Goal: Task Accomplishment & Management: Manage account settings

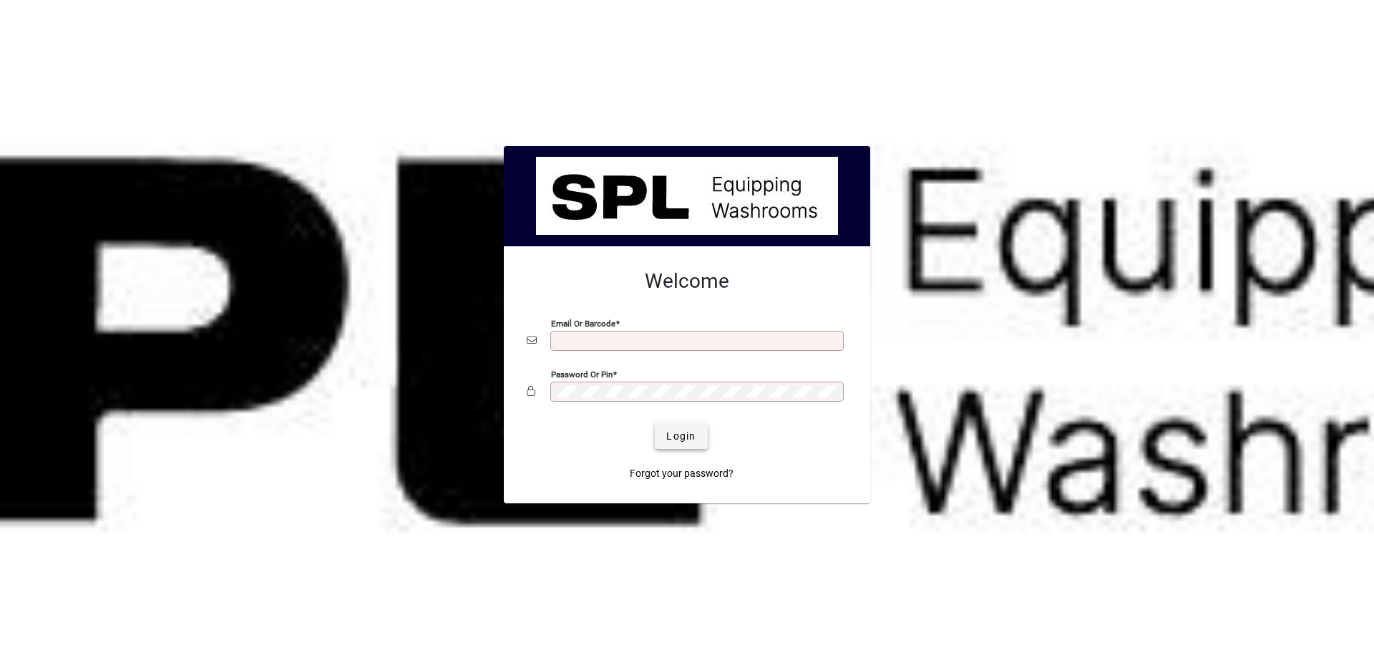
type input "**********"
click at [673, 422] on span "submit" at bounding box center [681, 436] width 52 height 34
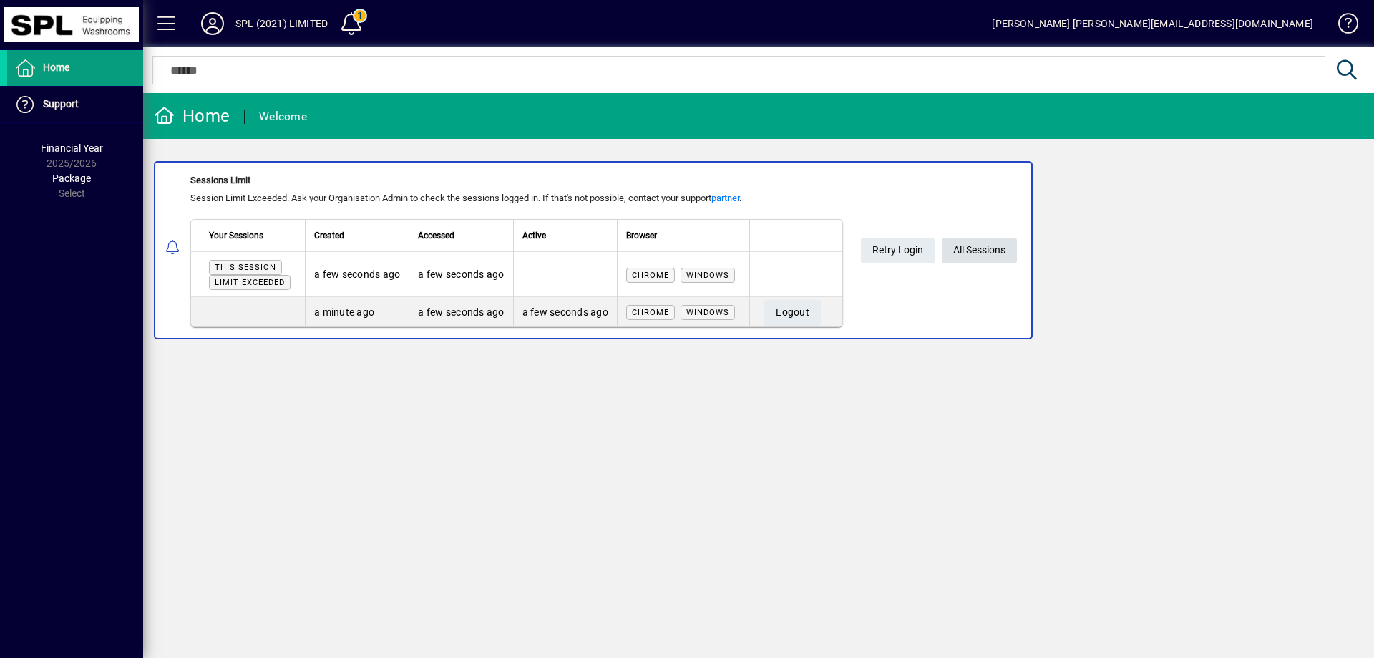
click at [972, 253] on span "All Sessions" at bounding box center [979, 250] width 52 height 24
